Goal: Information Seeking & Learning: Learn about a topic

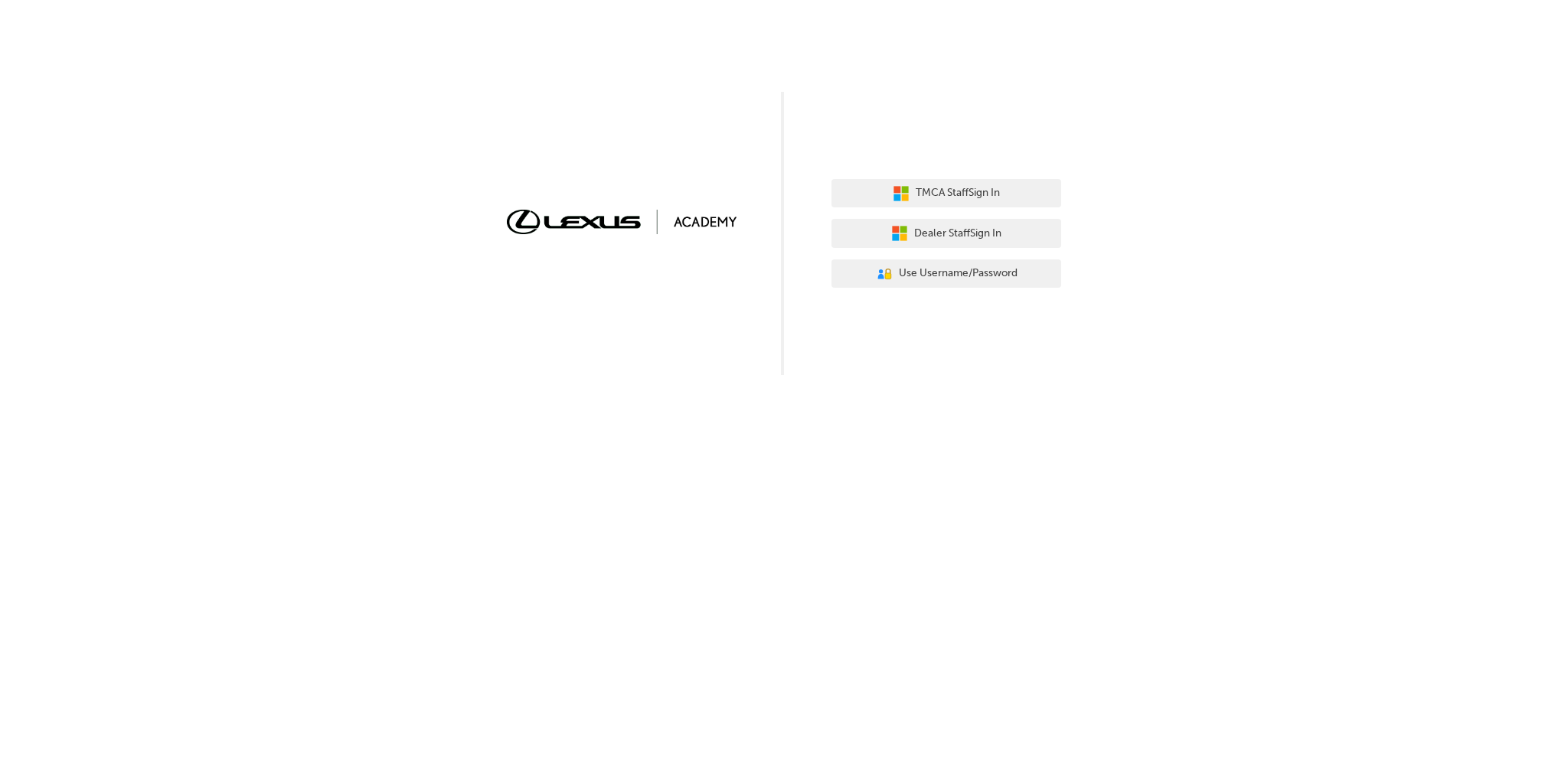
click at [562, 372] on div "TMCA Staff Sign In Dealer Staff Sign In User Authentication Icon - Blue Person,…" at bounding box center [784, 187] width 1568 height 375
click at [931, 237] on span "Dealer Staff Sign In" at bounding box center [953, 233] width 87 height 18
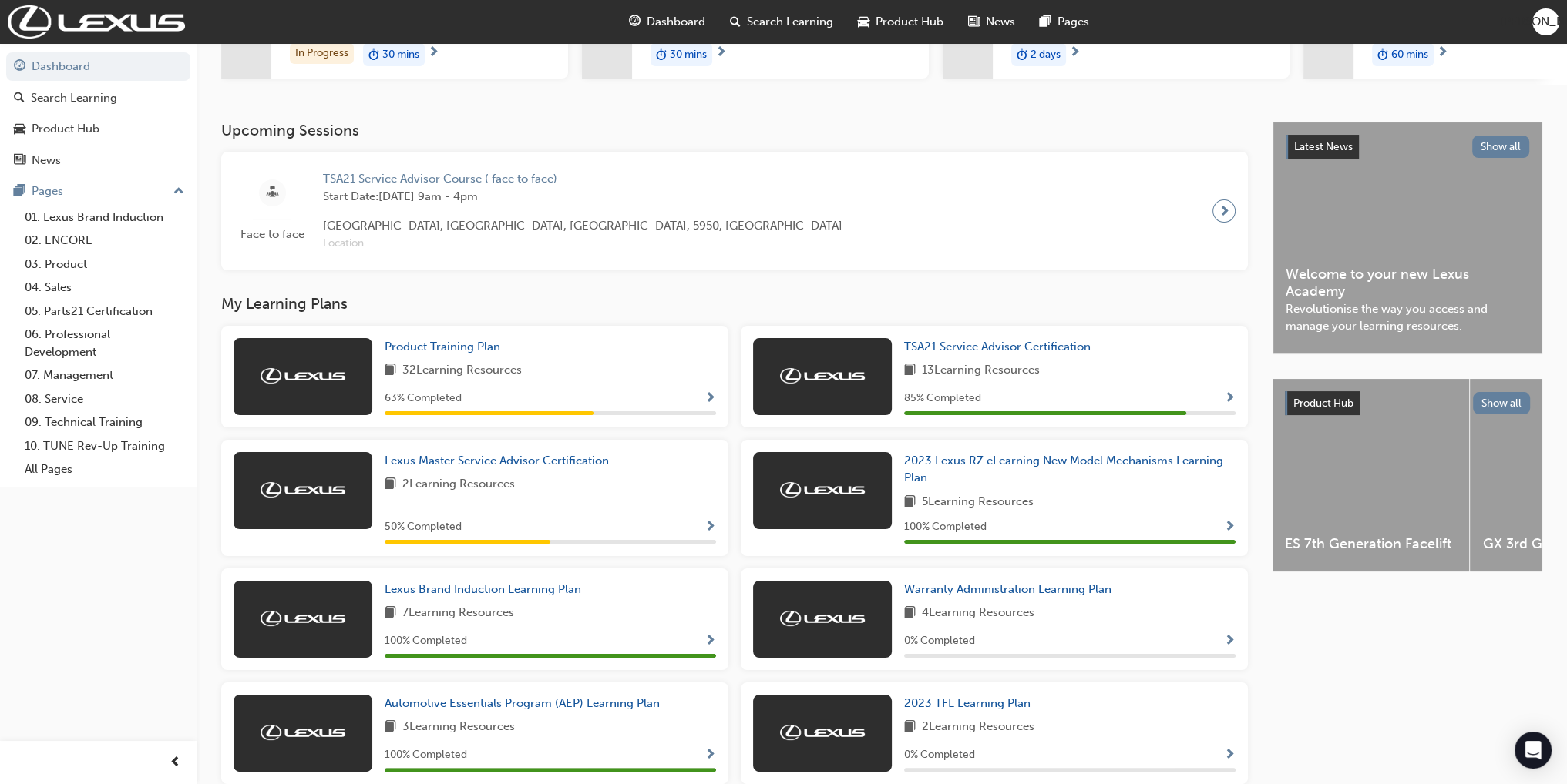
scroll to position [308, 0]
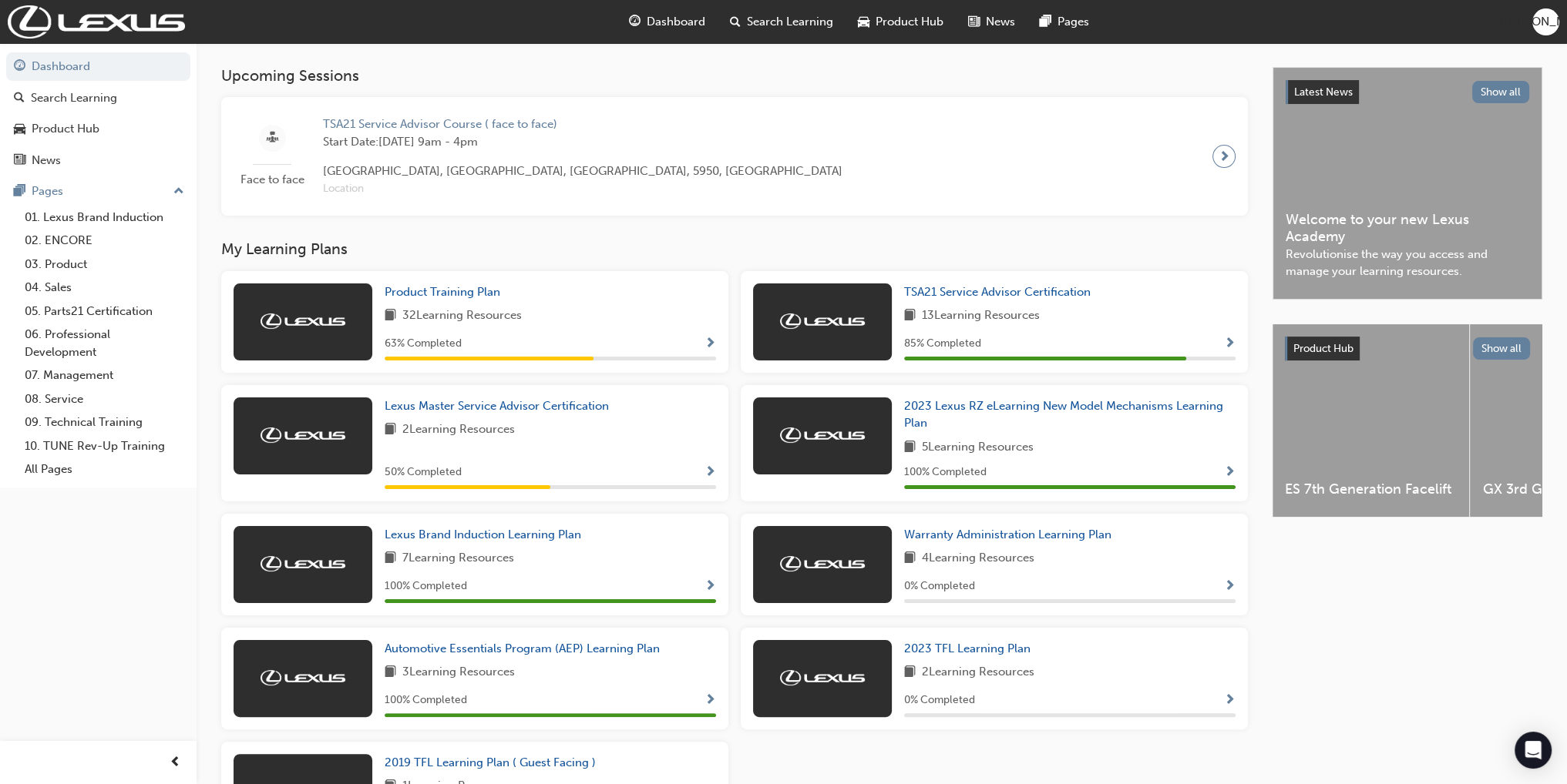
click at [707, 346] on span "Show Progress" at bounding box center [711, 344] width 12 height 14
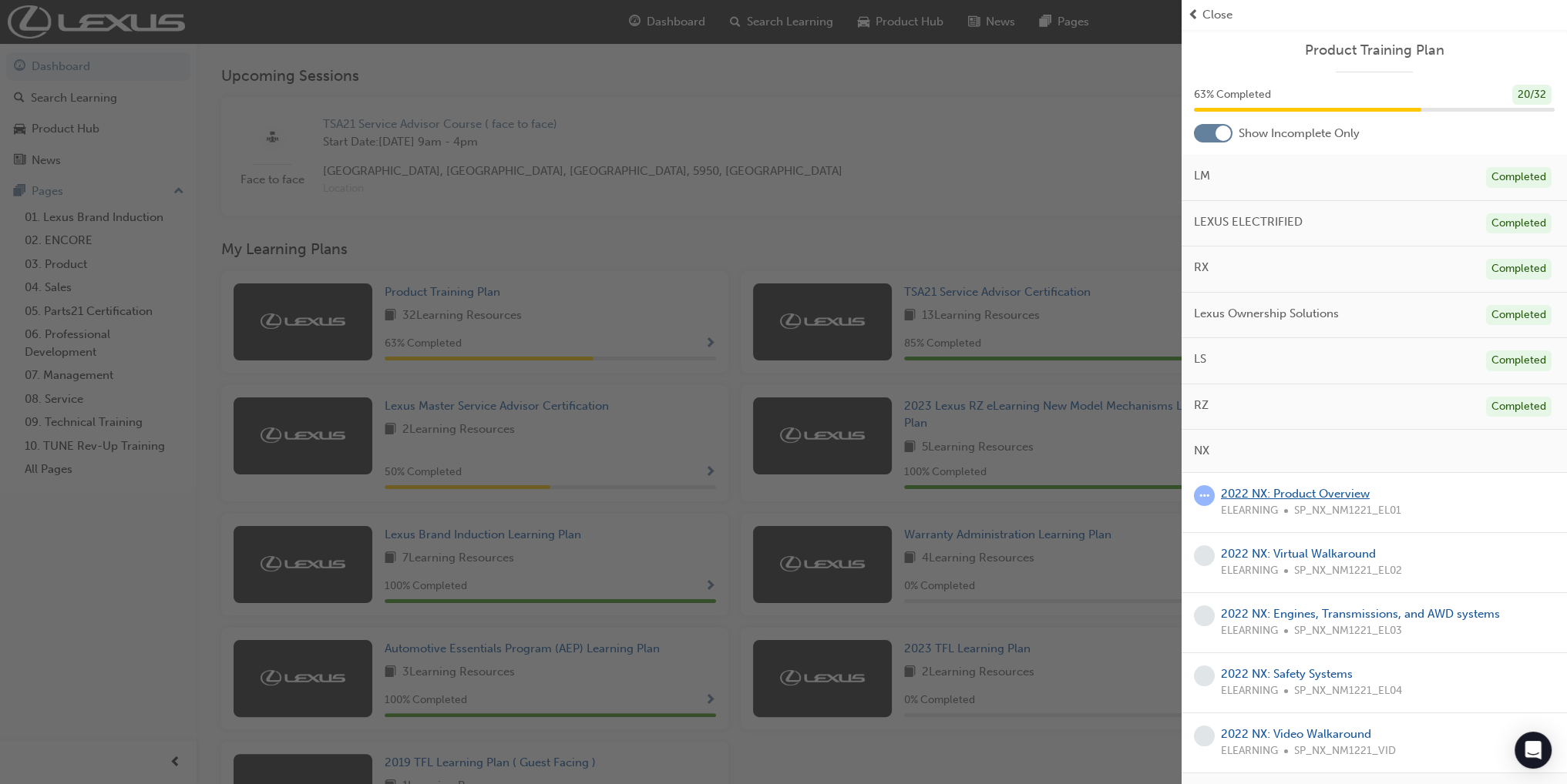
click at [1288, 495] on link "2022 NX: Product Overview" at bounding box center [1296, 493] width 149 height 14
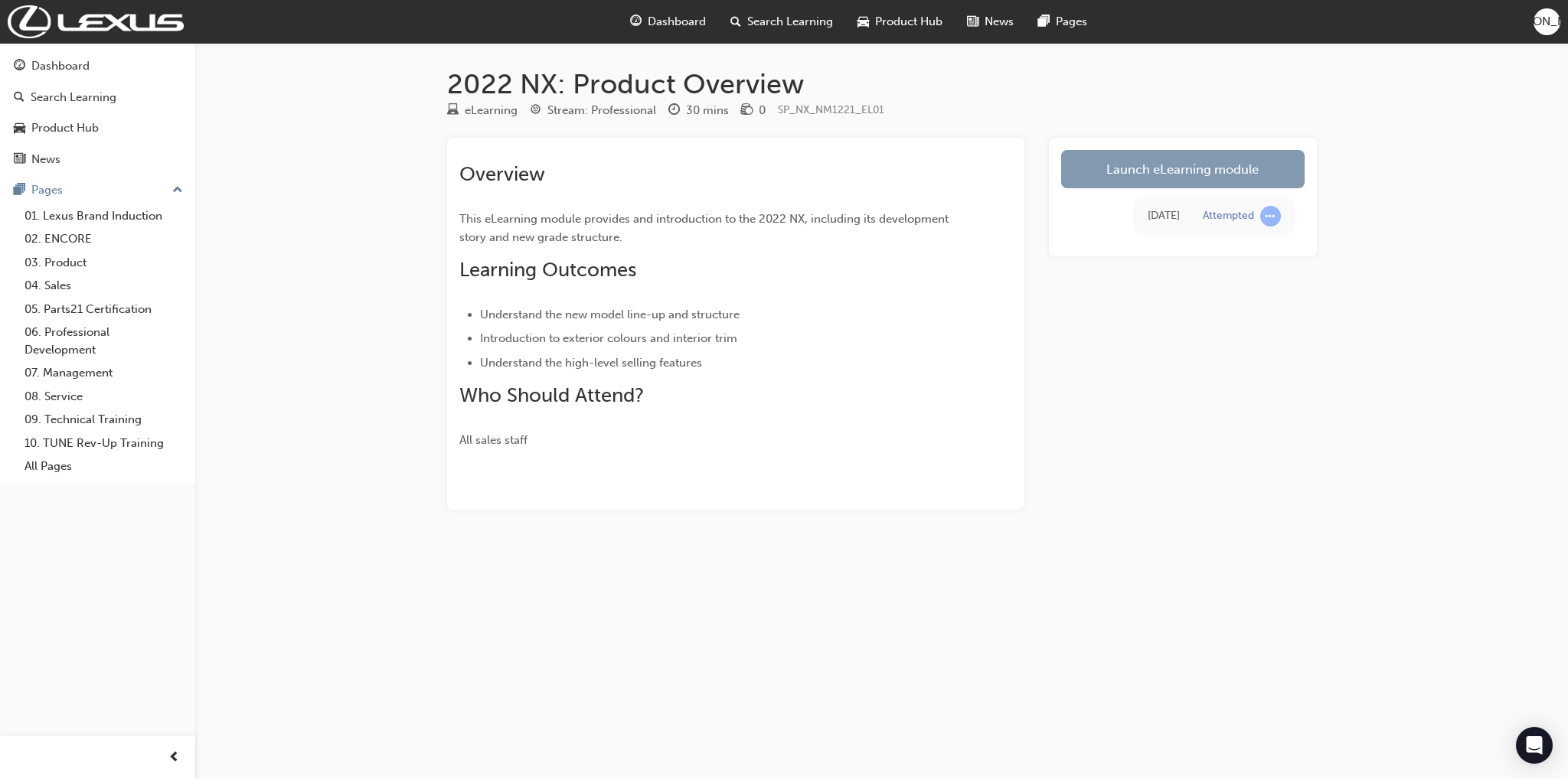
click at [1096, 165] on link "Launch eLearning module" at bounding box center [1183, 170] width 243 height 39
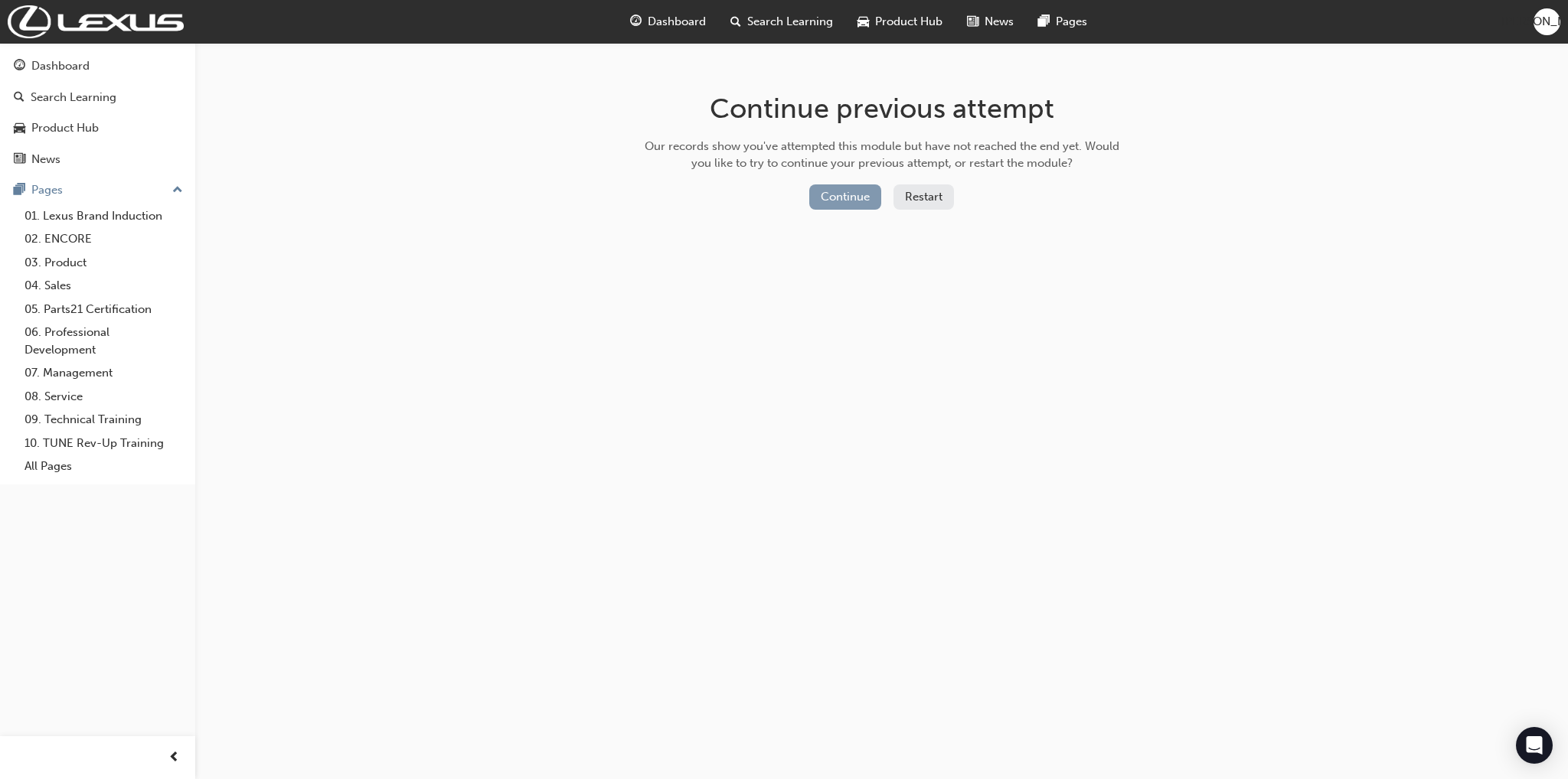
click at [848, 204] on button "Continue" at bounding box center [845, 197] width 72 height 25
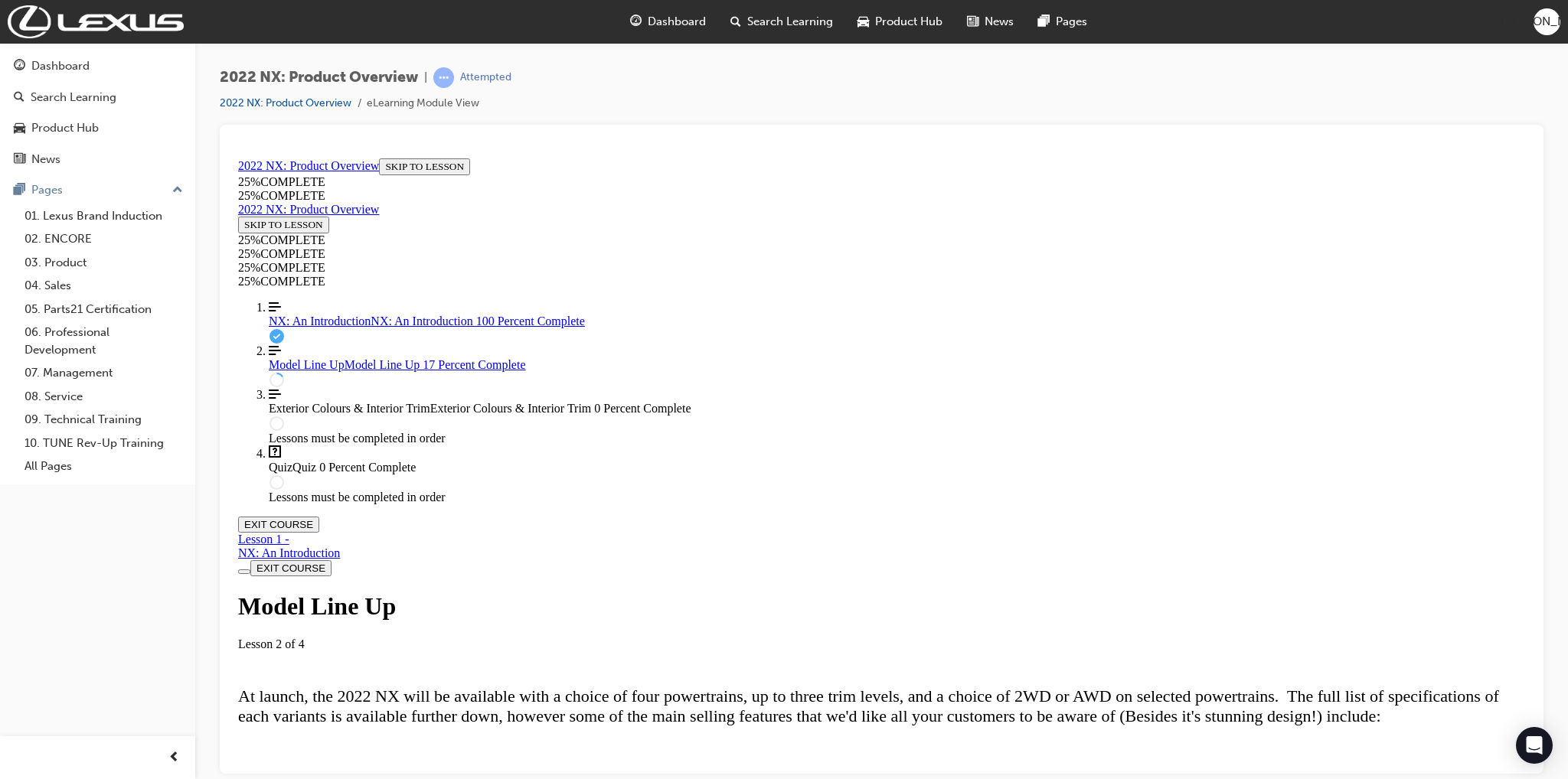
scroll to position [436, 0]
click at [567, 779] on div "Lesson Content" at bounding box center [881, 784] width 1287 height 0
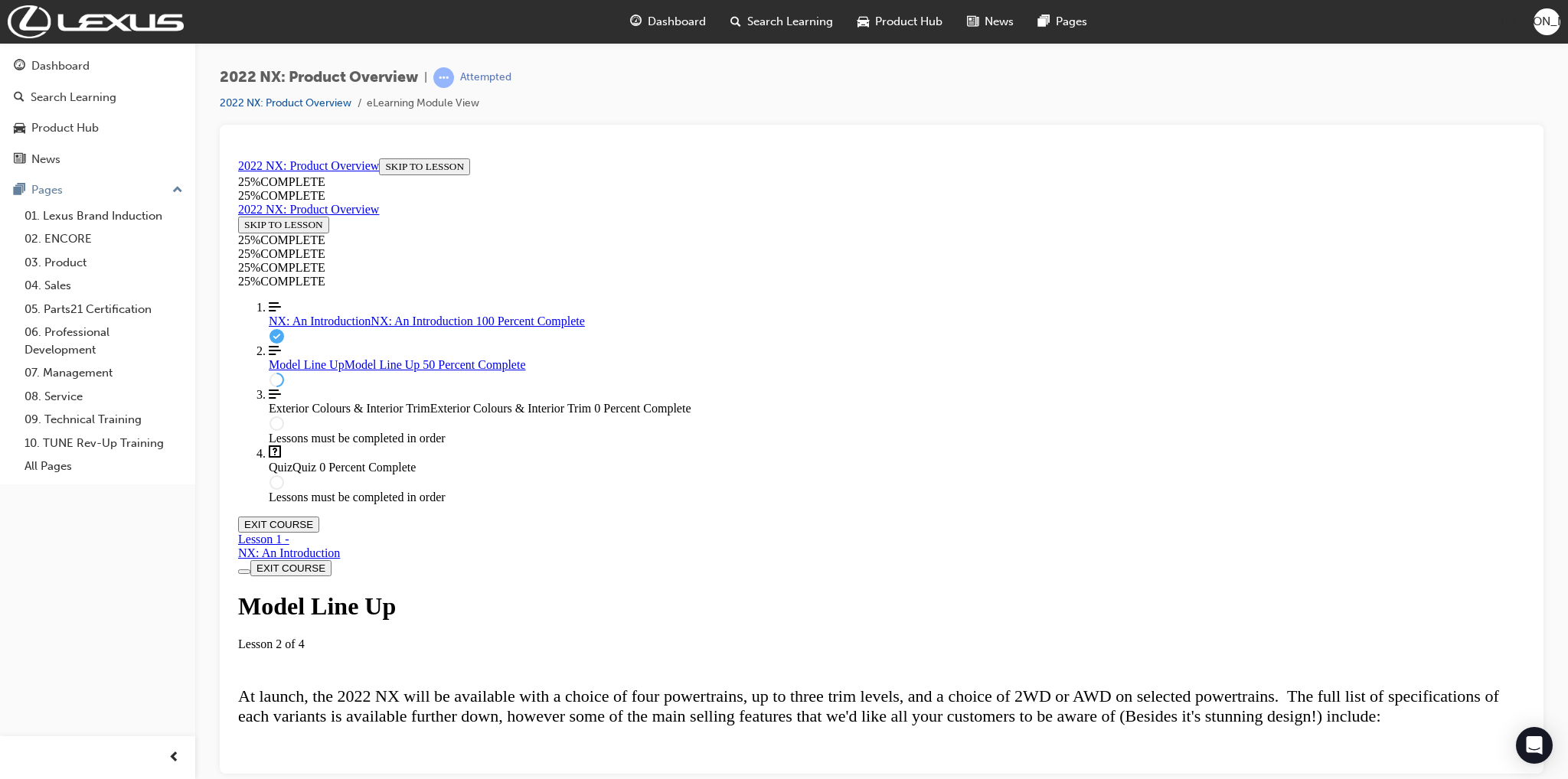
scroll to position [2197, 0]
drag, startPoint x: 729, startPoint y: 336, endPoint x: 748, endPoint y: 344, distance: 20.6
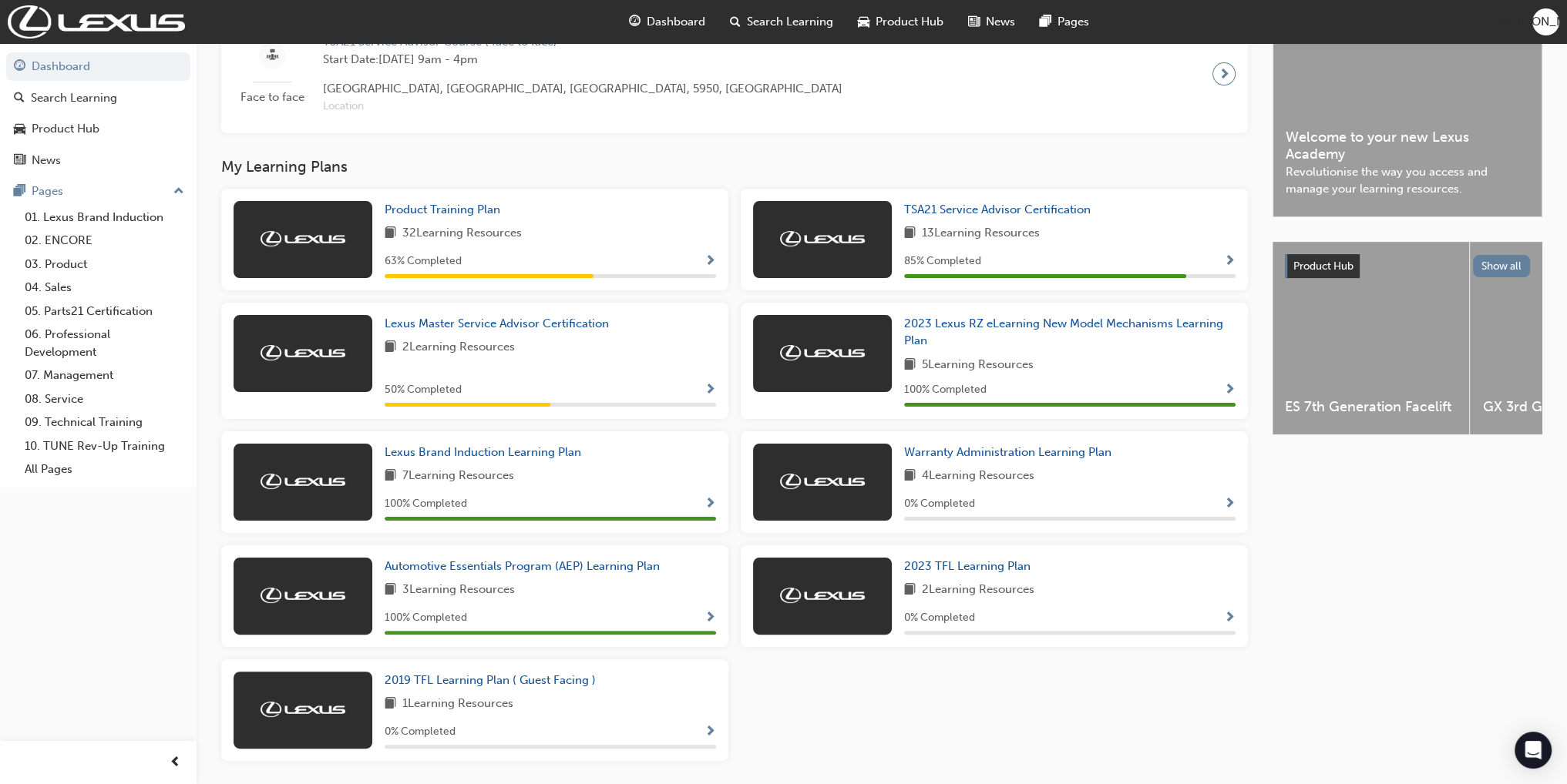
scroll to position [433, 0]
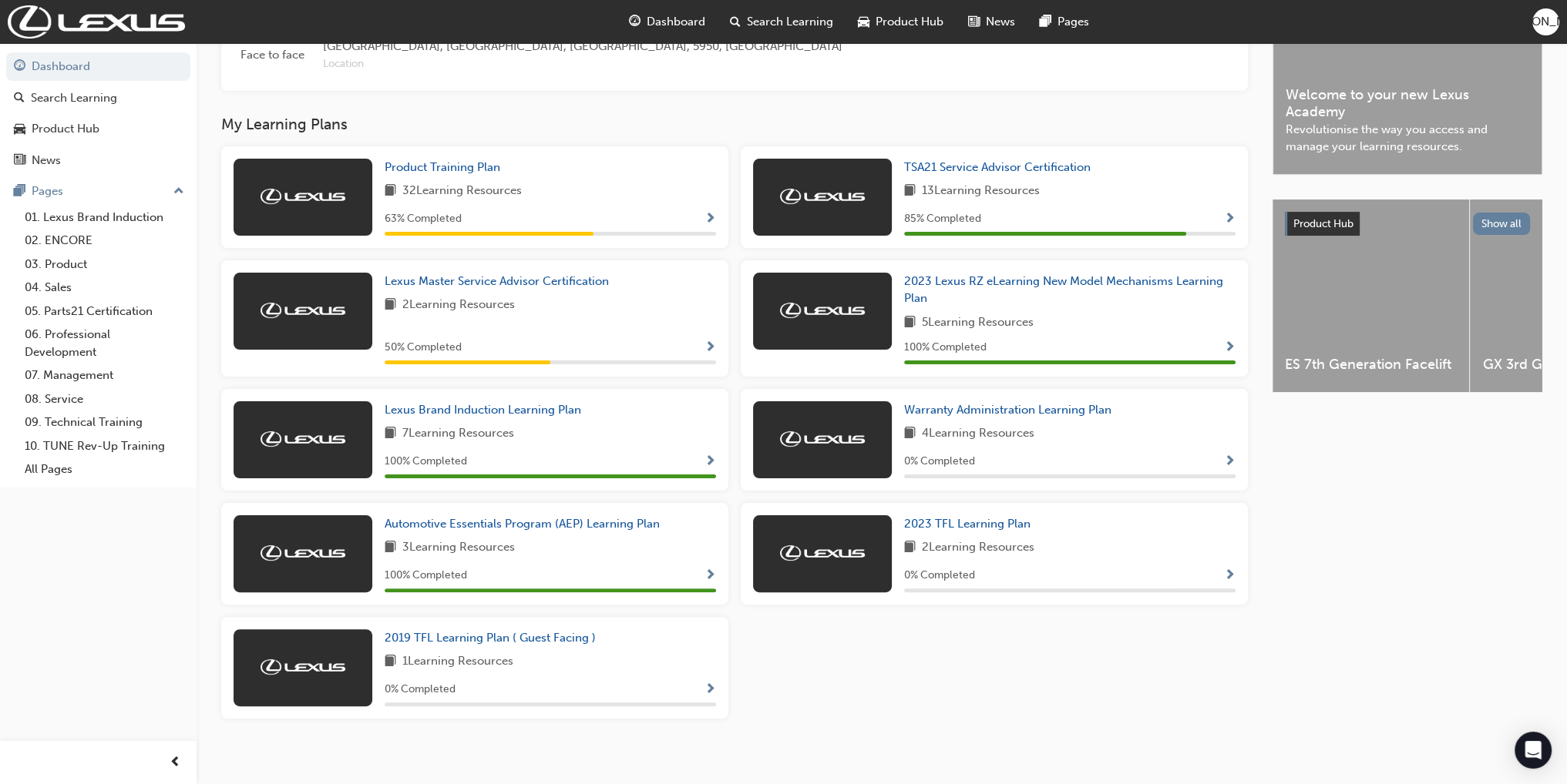
click at [564, 124] on h3 "My Learning Plans" at bounding box center [734, 124] width 1027 height 18
